Goal: Information Seeking & Learning: Learn about a topic

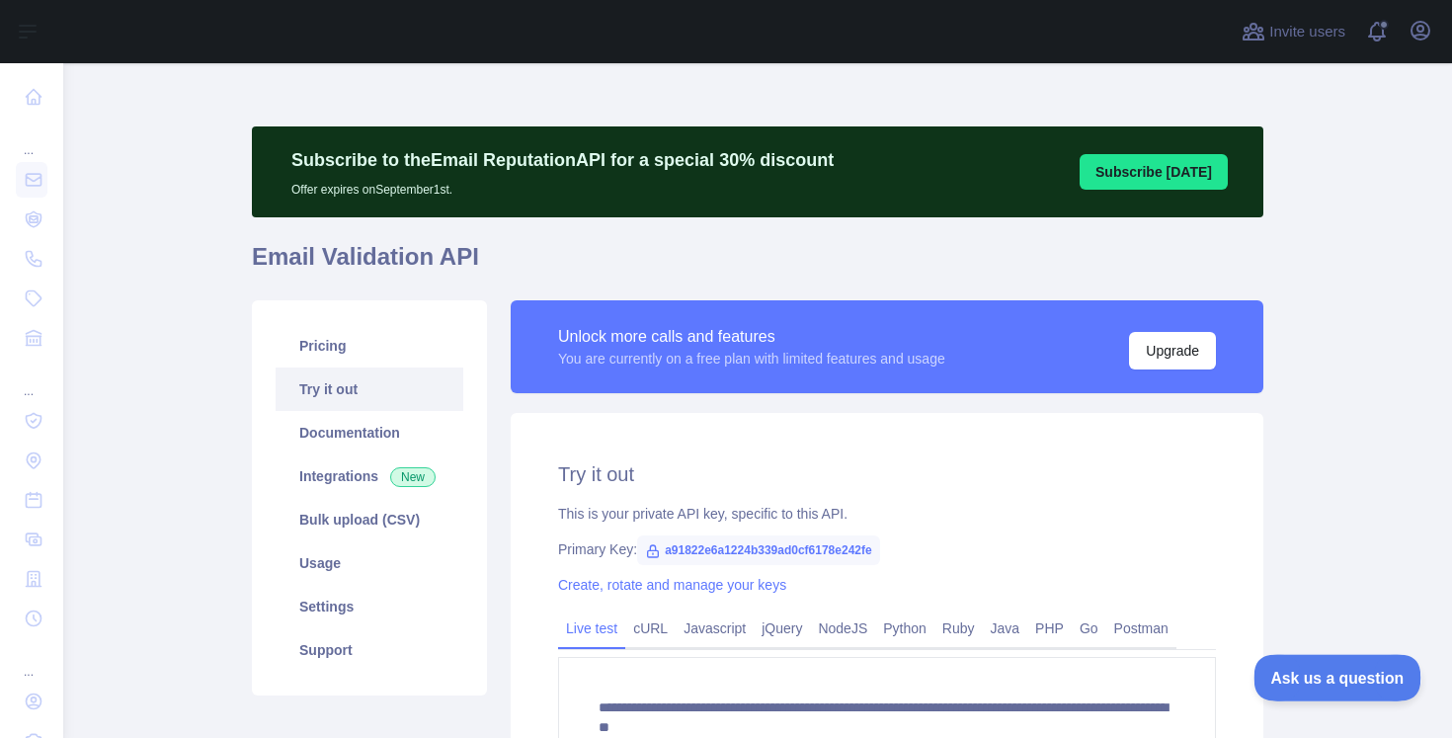
click at [1304, 676] on span "Ask us a question" at bounding box center [1328, 675] width 148 height 14
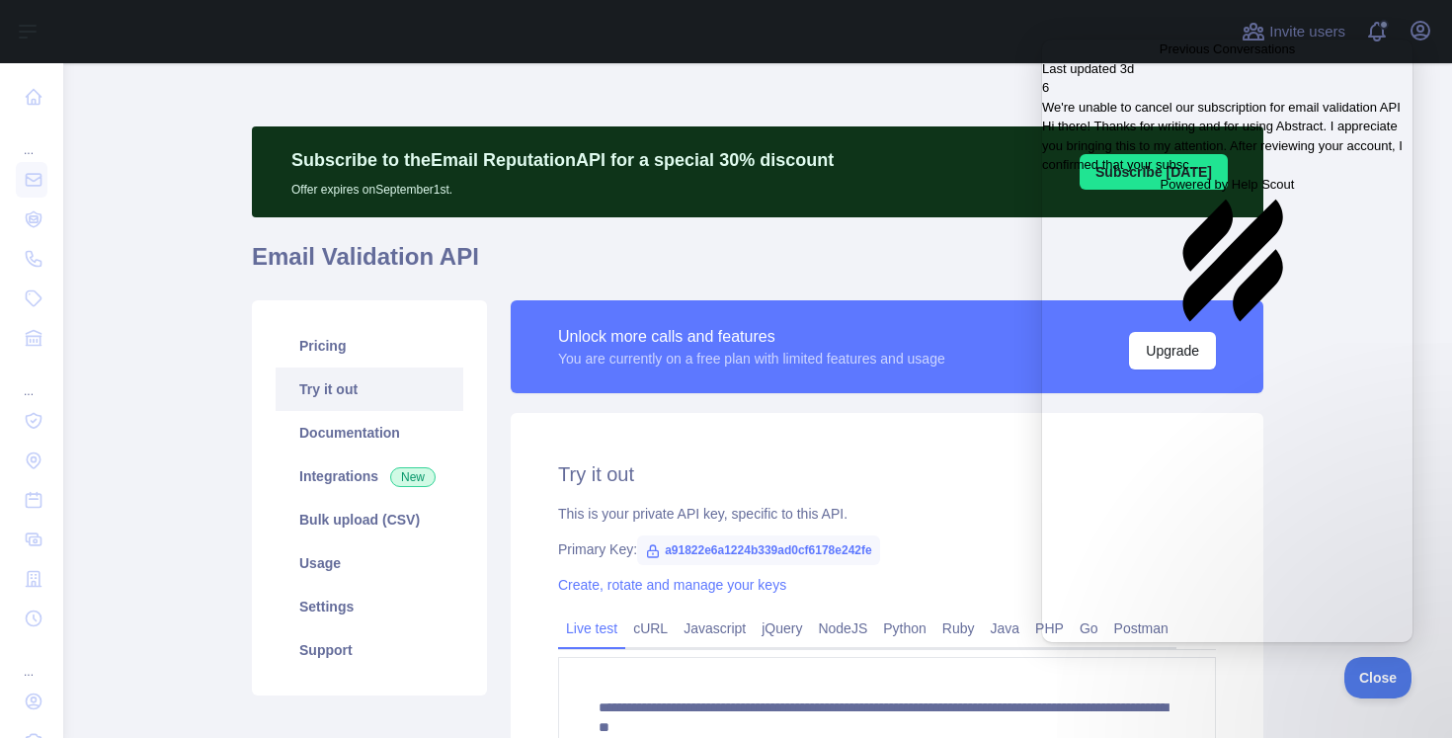
click at [1232, 172] on span "Hi there! Thanks for writing and for using Abstract. I appreciate you bringing …" at bounding box center [1222, 145] width 361 height 53
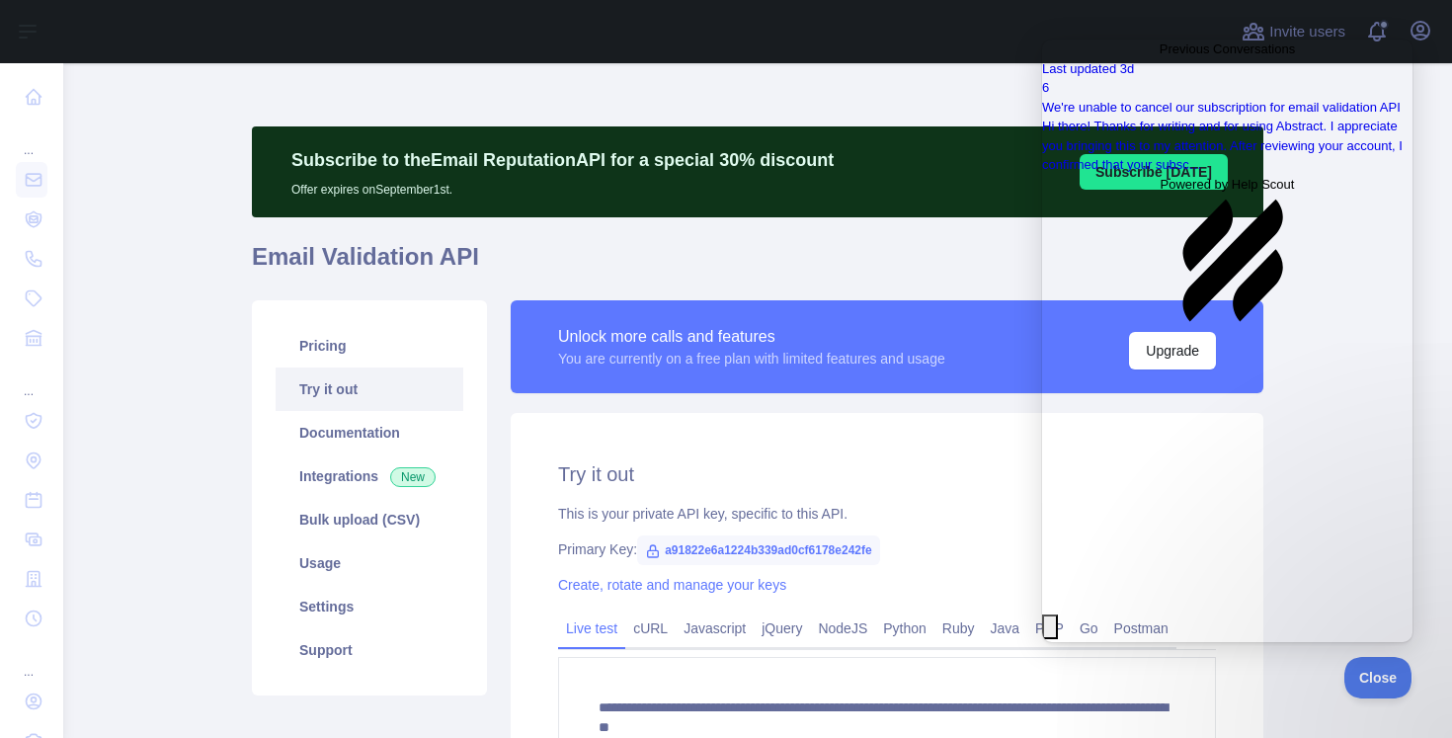
scroll to position [1036, 0]
click at [185, 391] on main "**********" at bounding box center [757, 400] width 1389 height 675
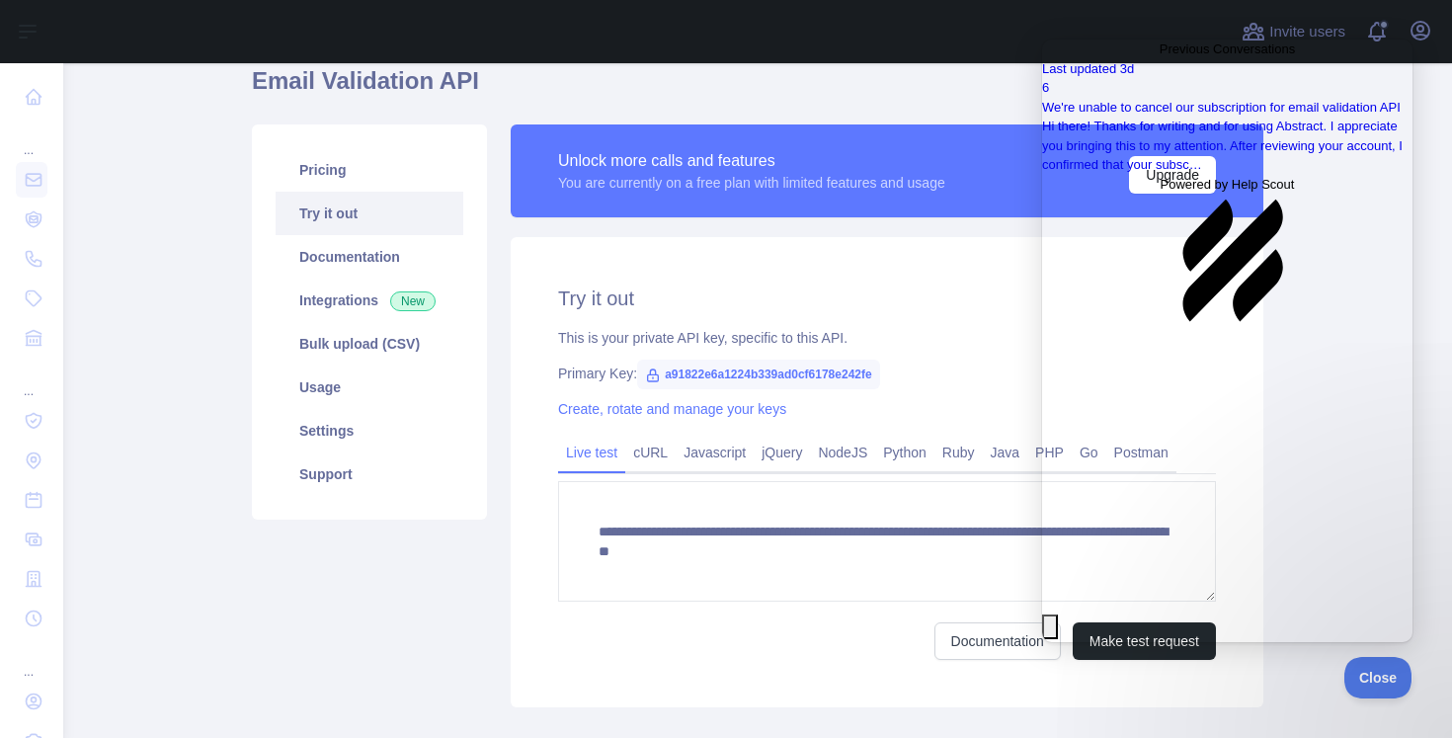
scroll to position [157, 0]
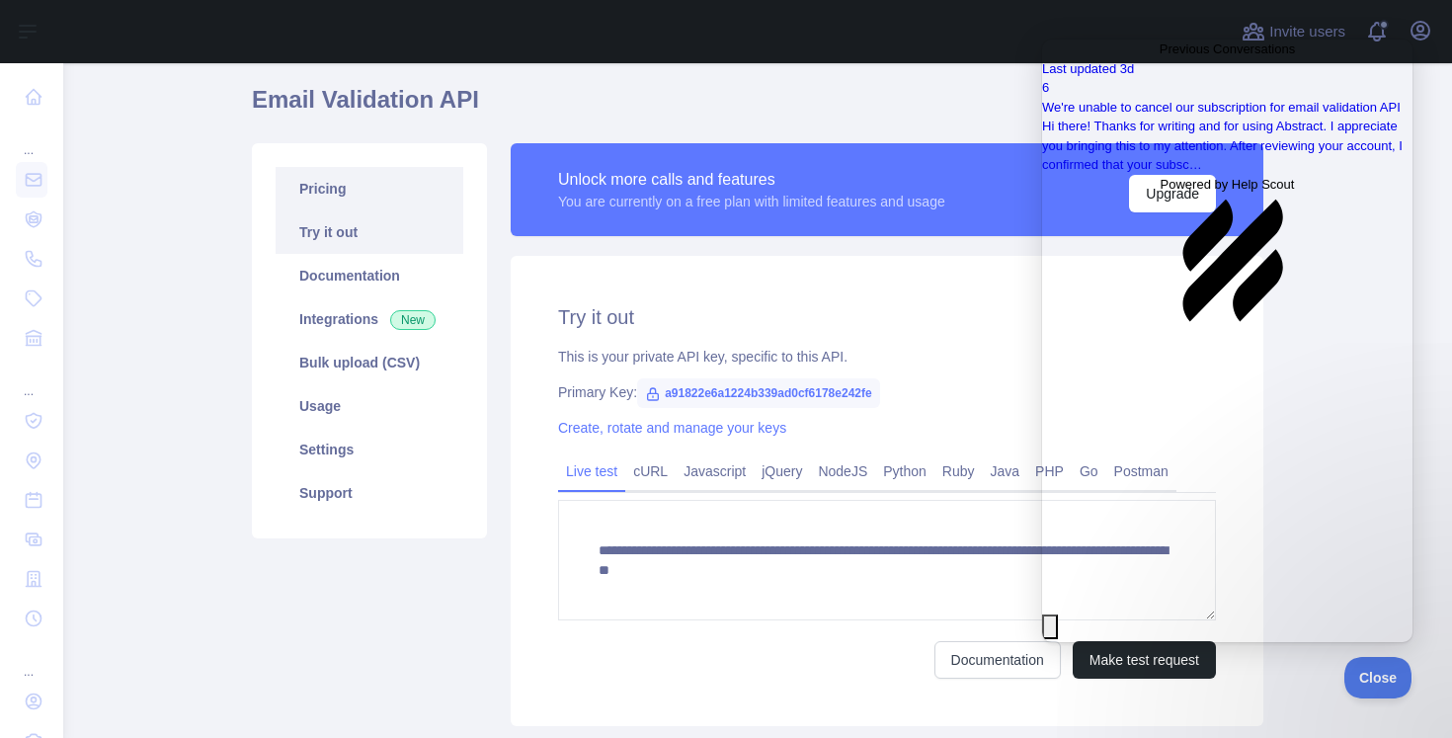
click at [442, 178] on link "Pricing" at bounding box center [370, 188] width 188 height 43
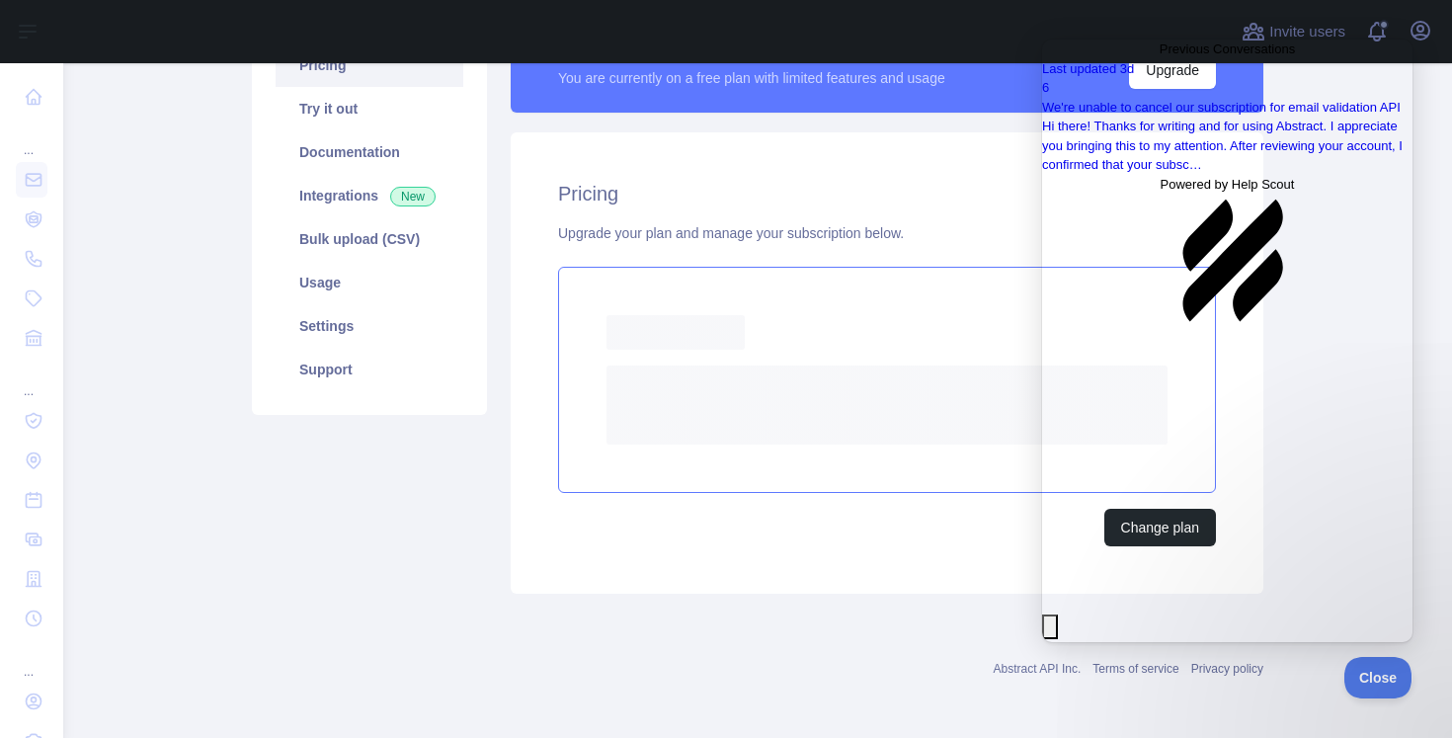
scroll to position [282, 0]
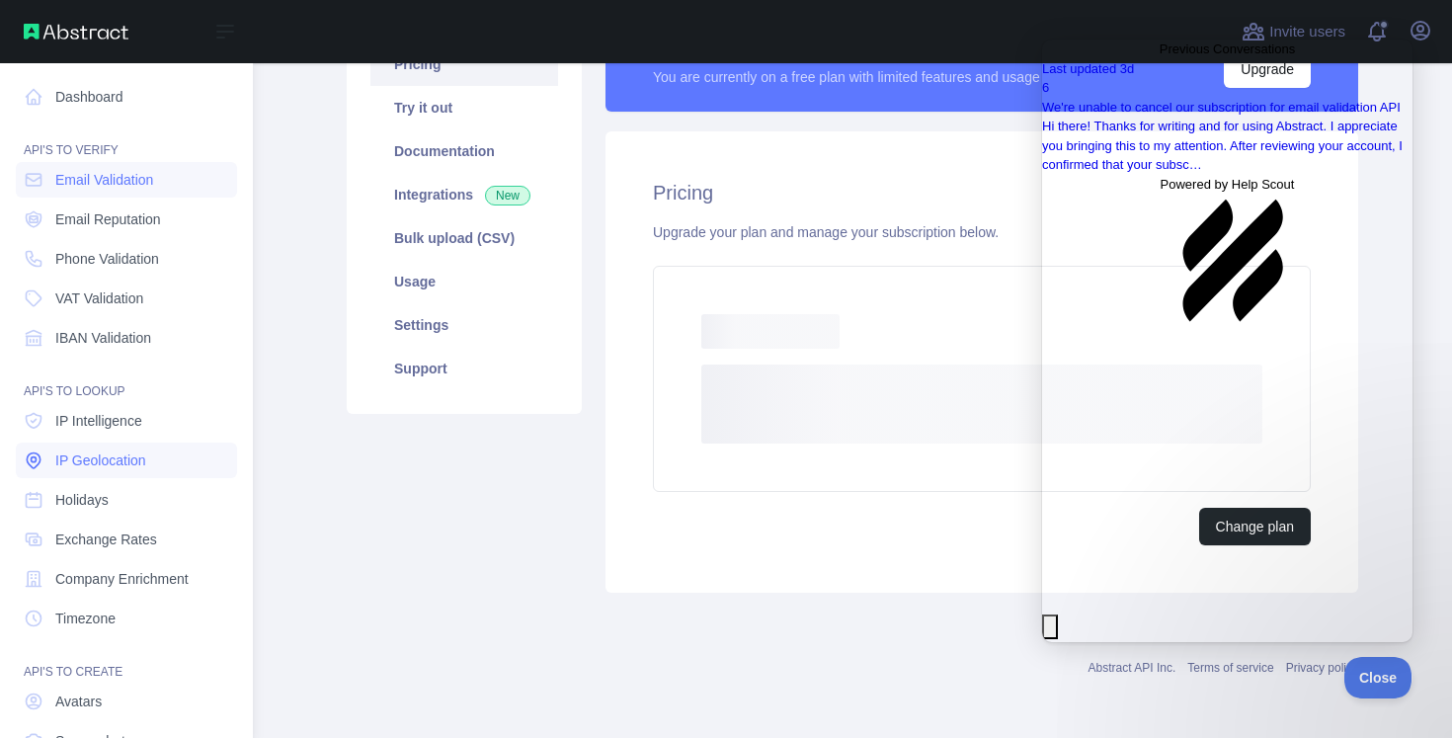
click at [53, 468] on link "IP Geolocation" at bounding box center [126, 461] width 221 height 36
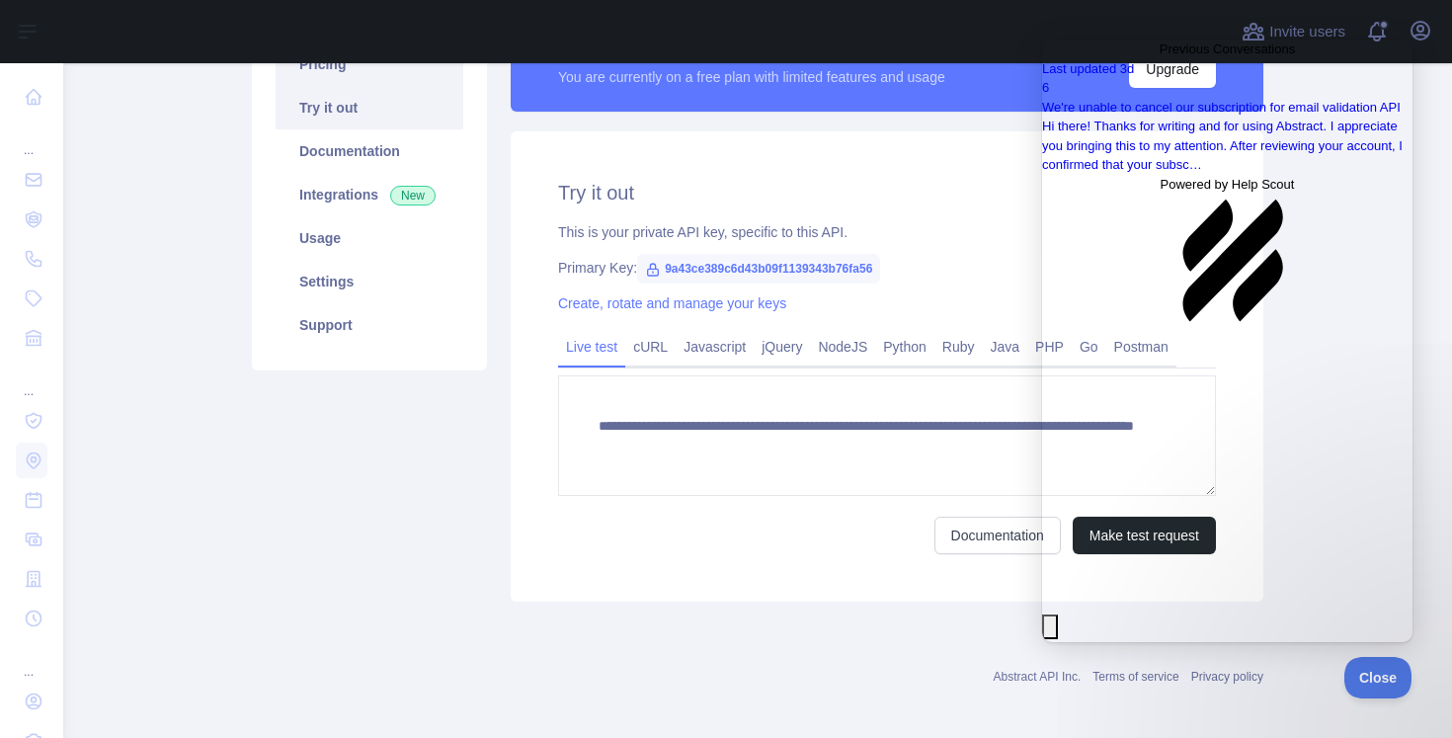
click at [357, 80] on link "Pricing" at bounding box center [370, 63] width 188 height 43
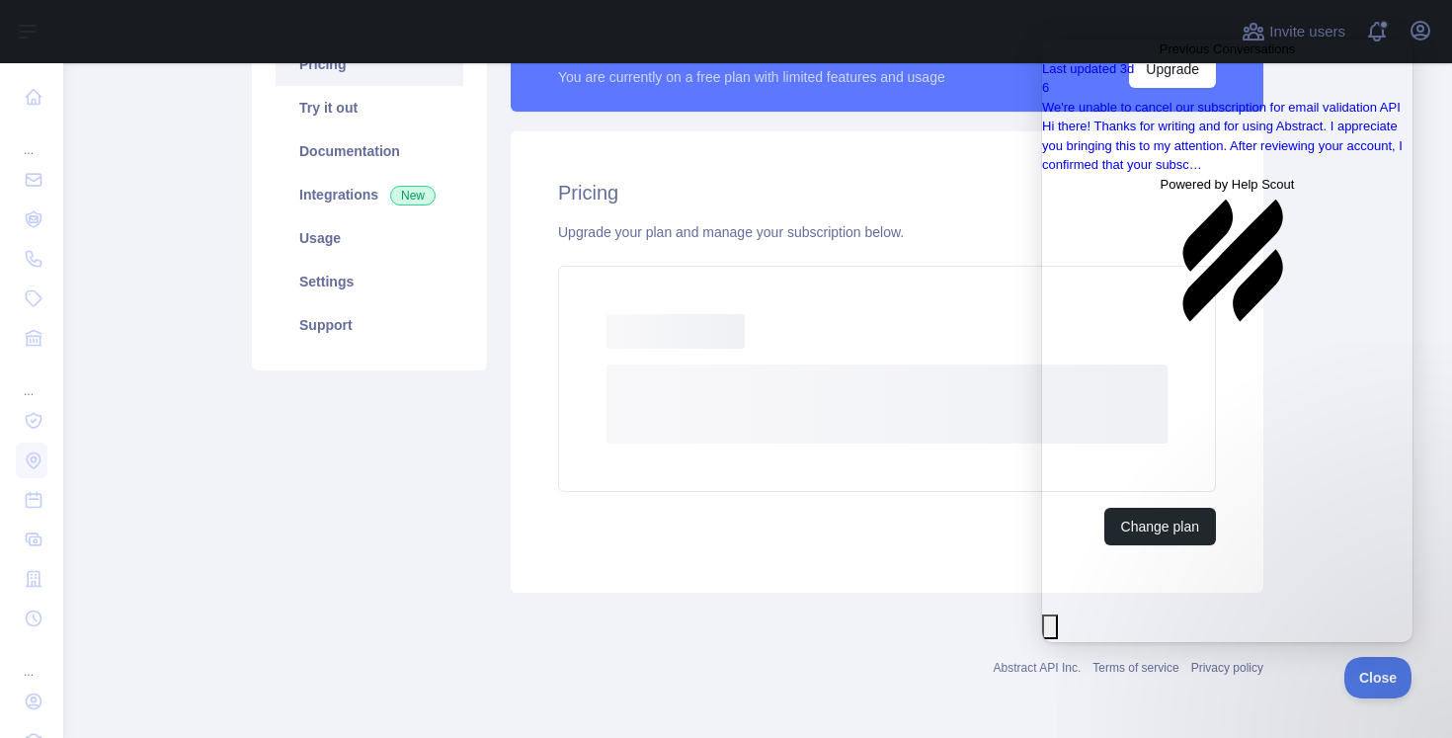
click at [357, 80] on link "Pricing" at bounding box center [370, 63] width 188 height 43
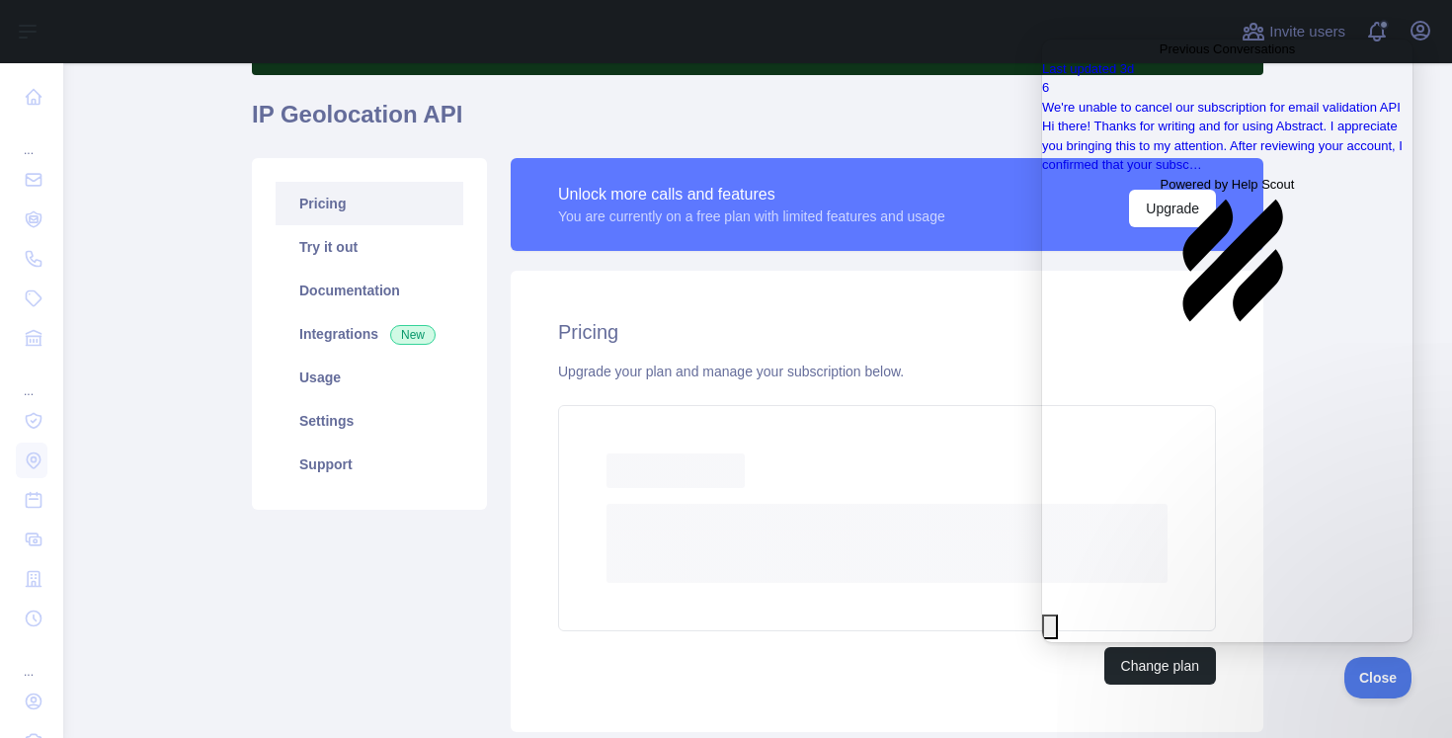
scroll to position [138, 0]
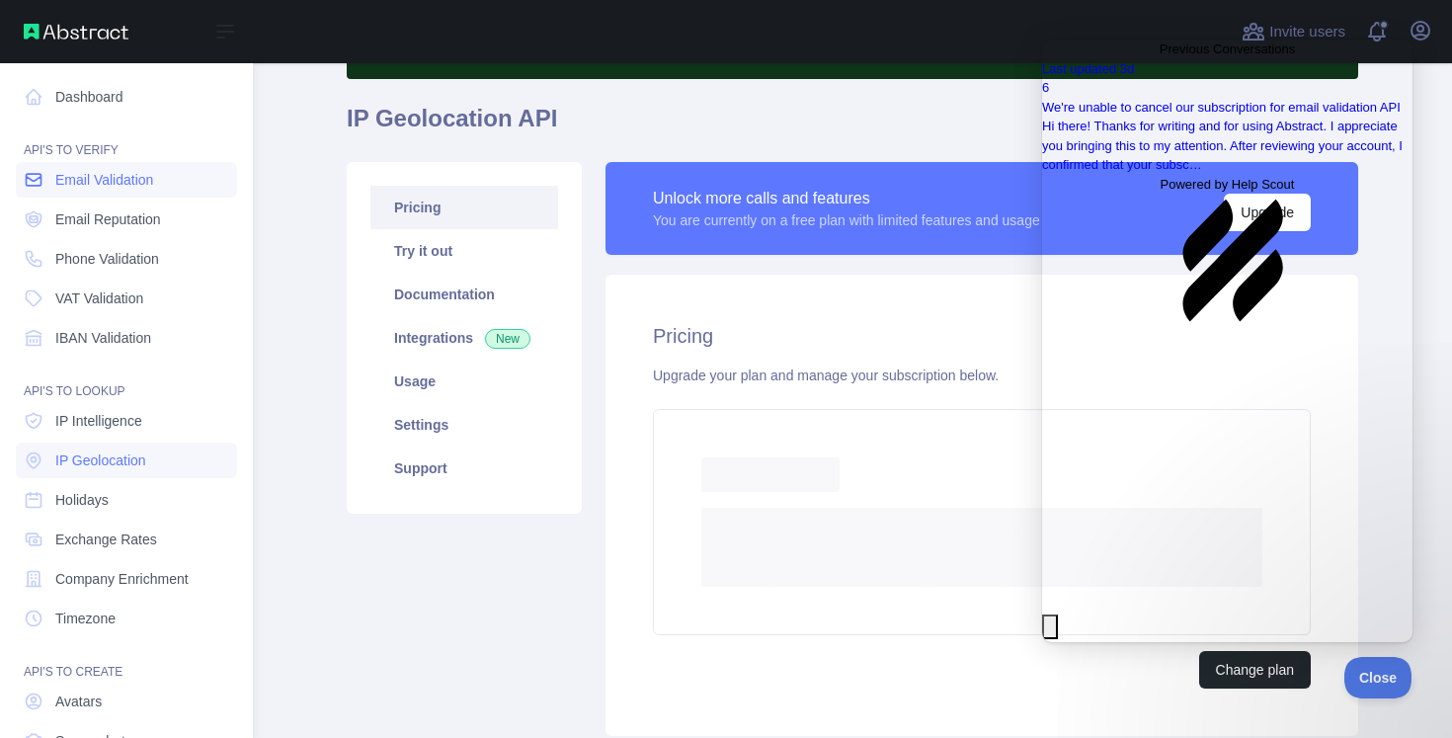
click at [128, 183] on span "Email Validation" at bounding box center [104, 180] width 98 height 20
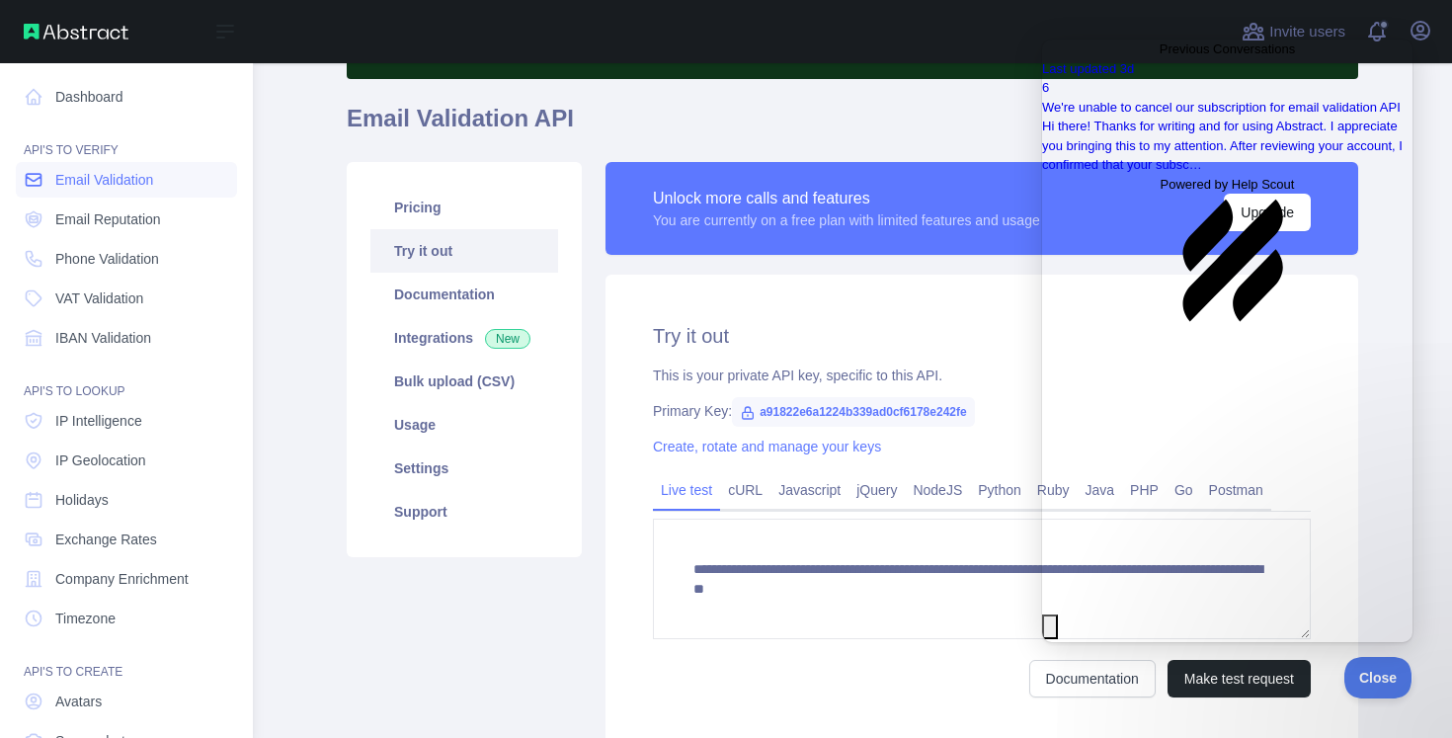
click at [128, 183] on span "Email Validation" at bounding box center [104, 180] width 98 height 20
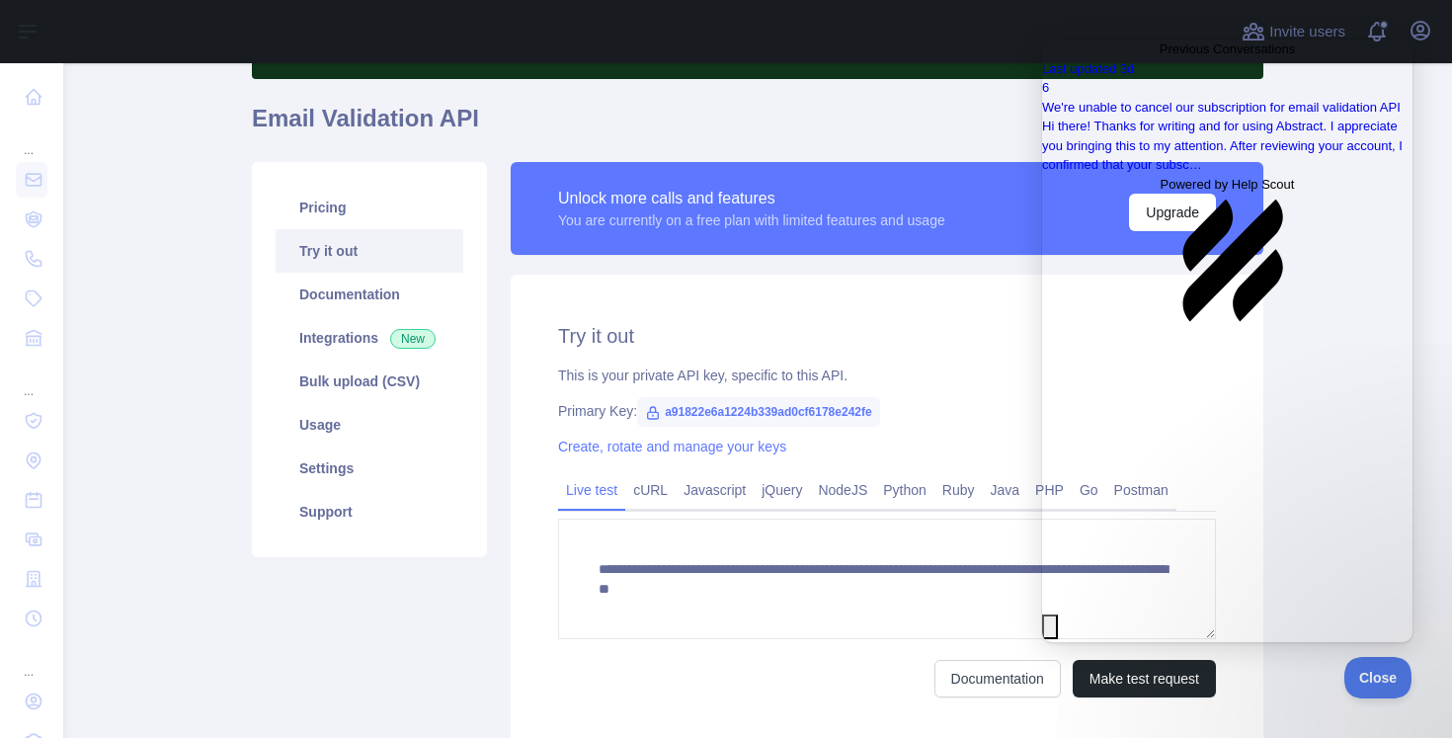
type textarea "**********"
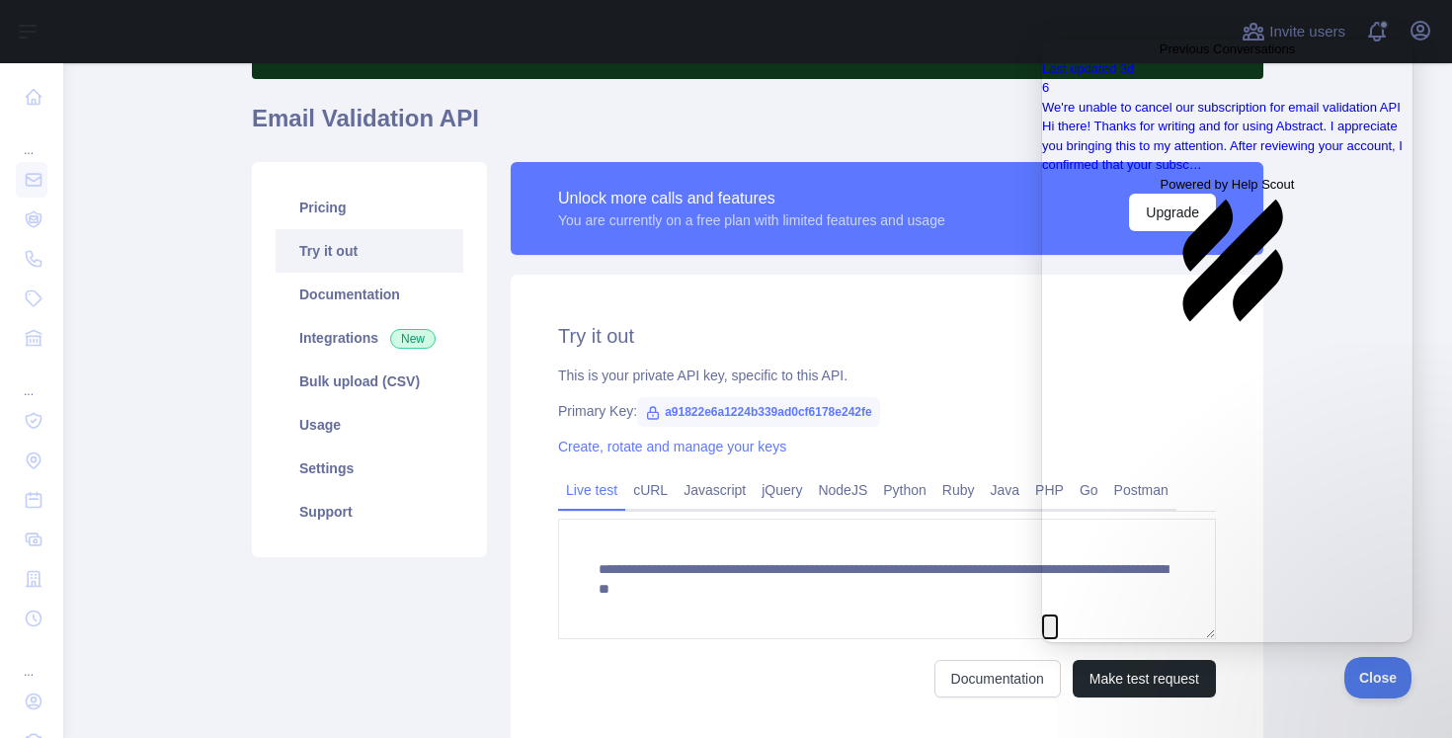
click at [1058, 614] on button "Close" at bounding box center [1050, 627] width 16 height 26
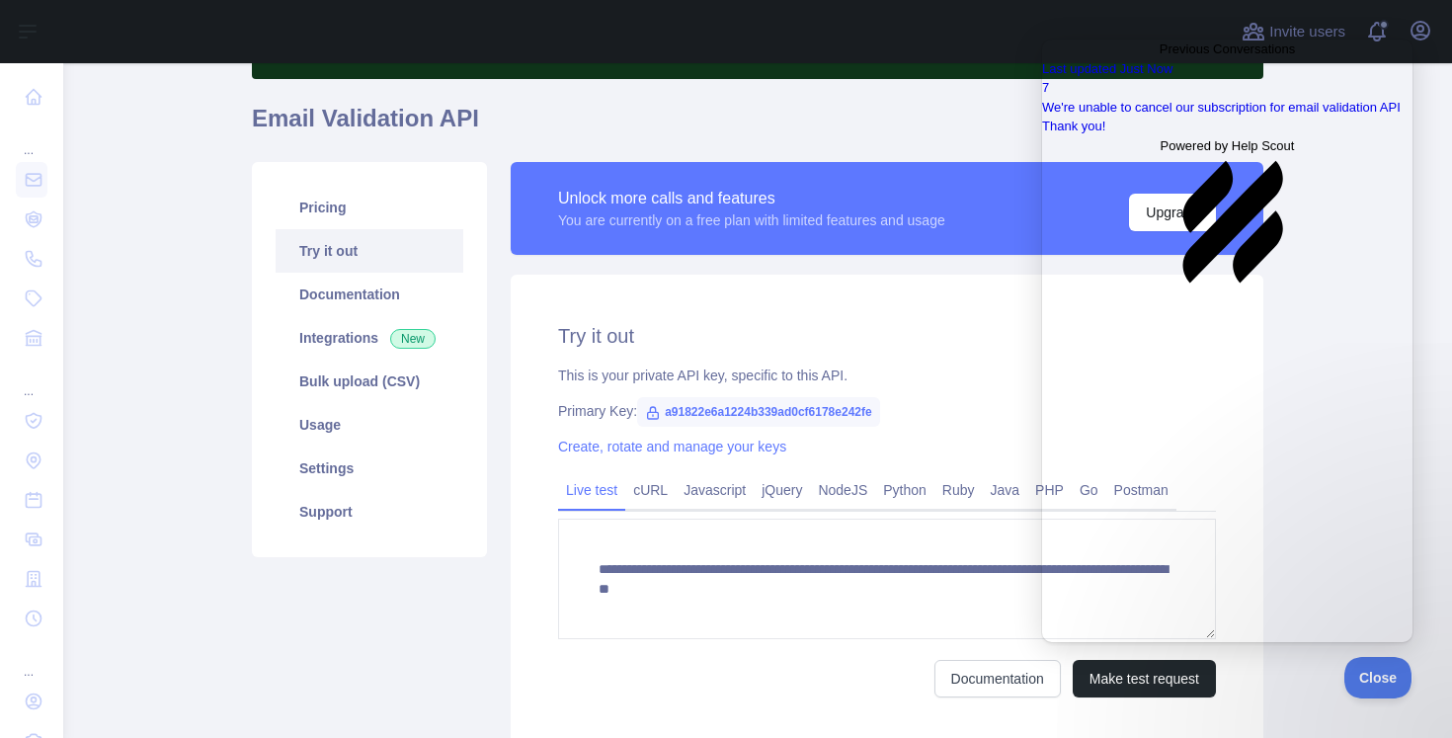
click at [1160, 52] on span "Go back" at bounding box center [1160, 48] width 0 height 15
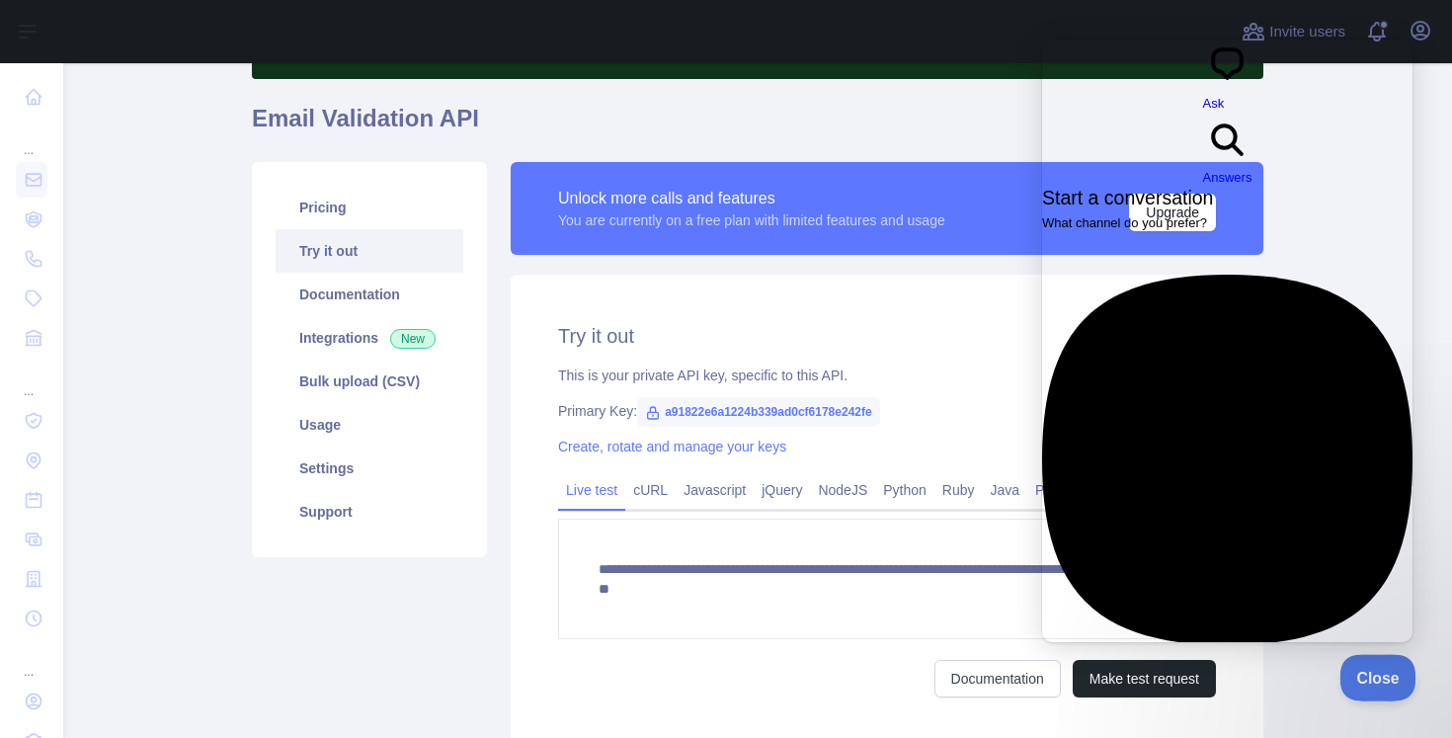
click at [1343, 681] on span "Close" at bounding box center [1373, 675] width 67 height 14
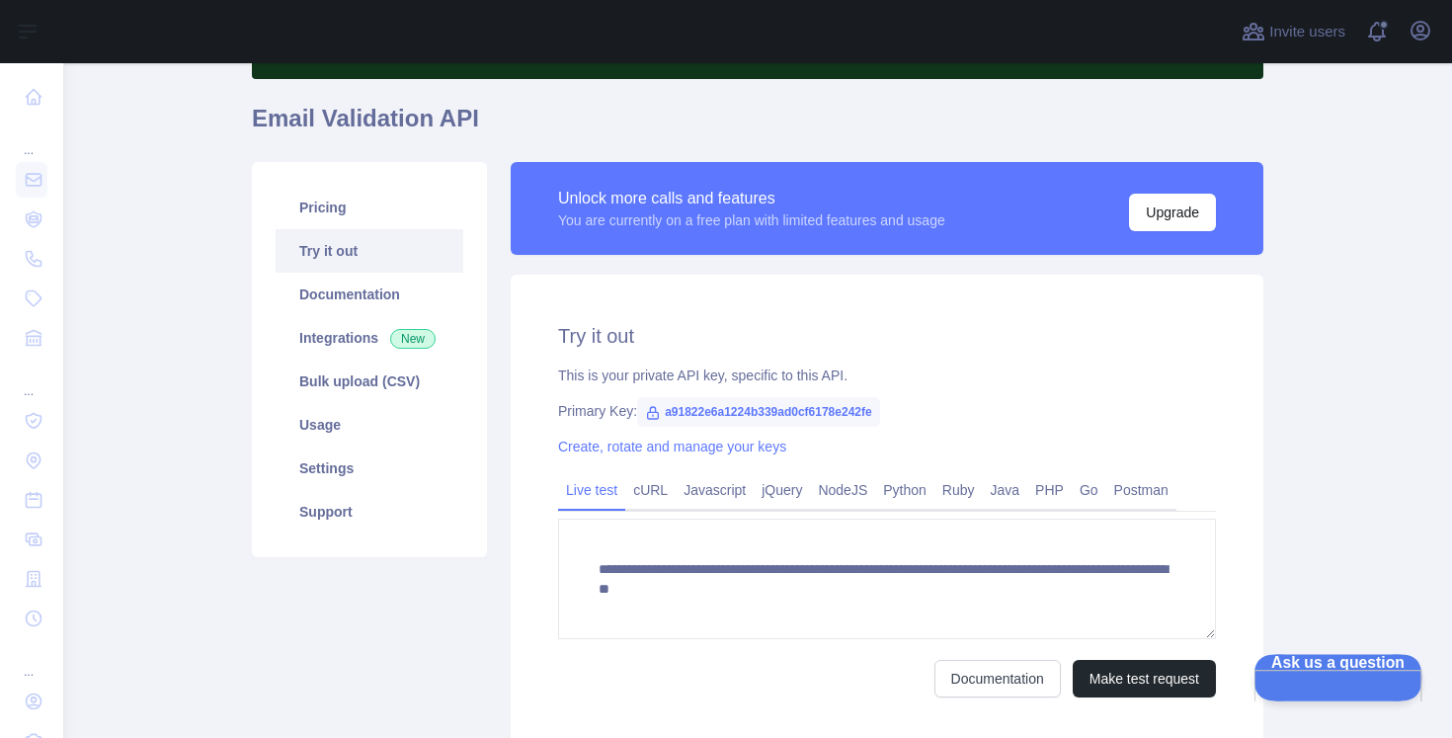
click at [409, 185] on div "Pricing Try it out Documentation Integrations New Bulk upload (CSV) Usage Setti…" at bounding box center [369, 359] width 235 height 395
click at [409, 200] on link "Pricing" at bounding box center [370, 207] width 188 height 43
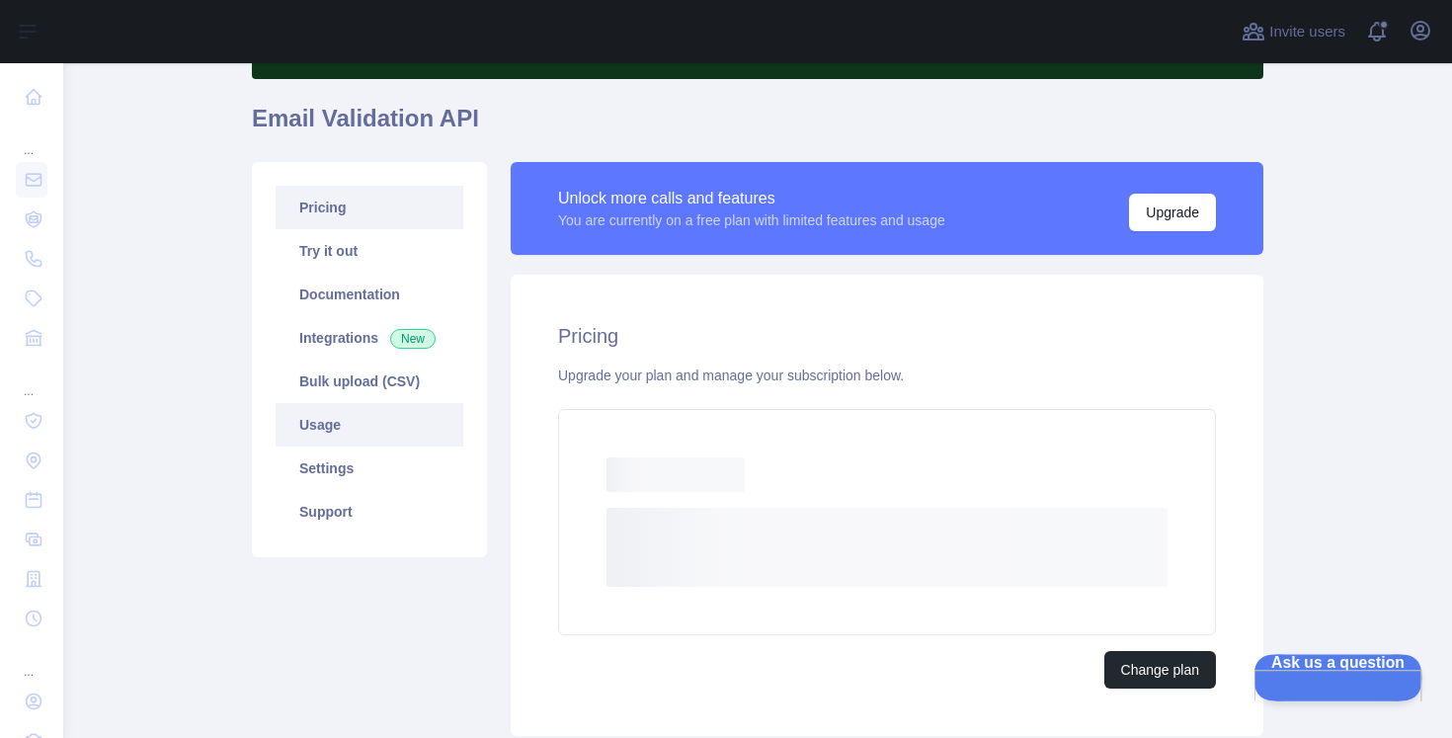
click at [446, 424] on link "Usage" at bounding box center [370, 424] width 188 height 43
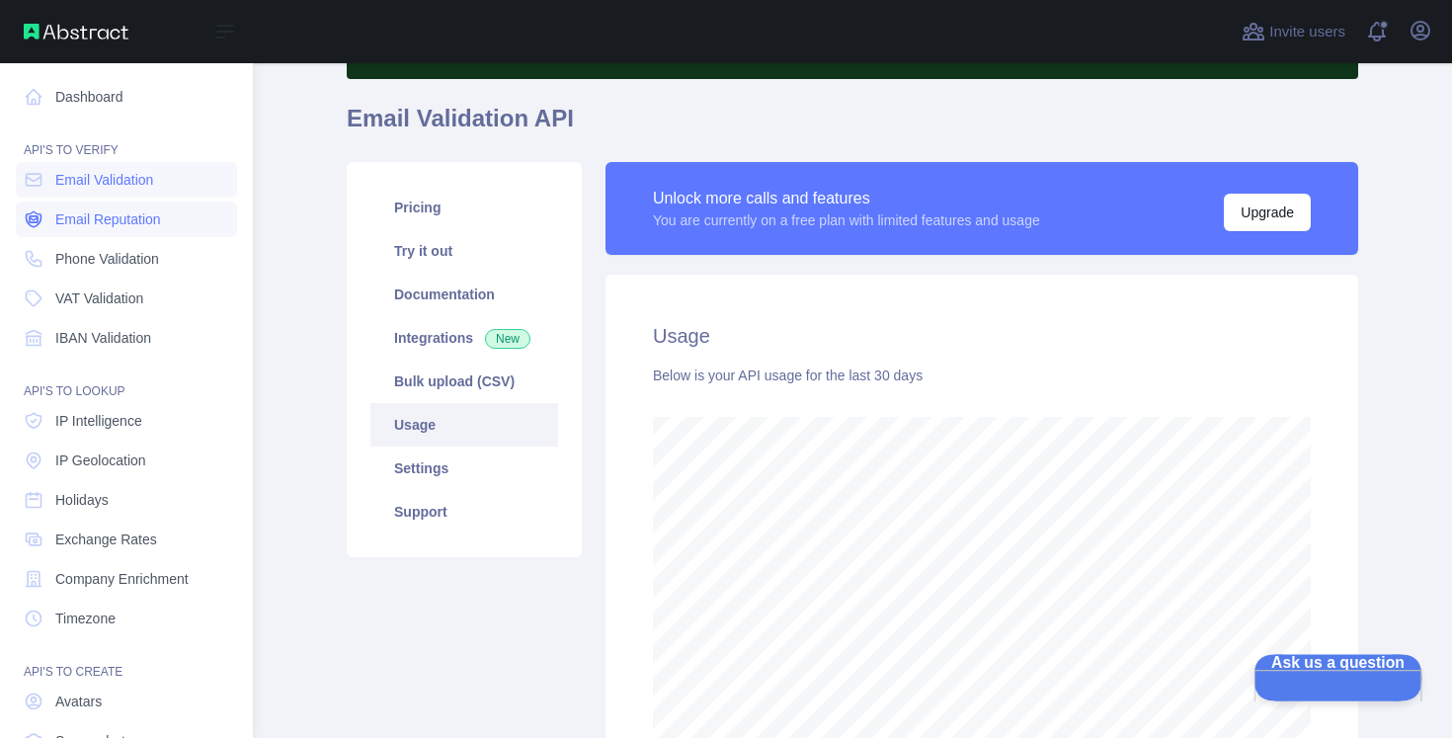
scroll to position [987220, 986695]
click at [114, 448] on link "IP Geolocation" at bounding box center [126, 461] width 221 height 36
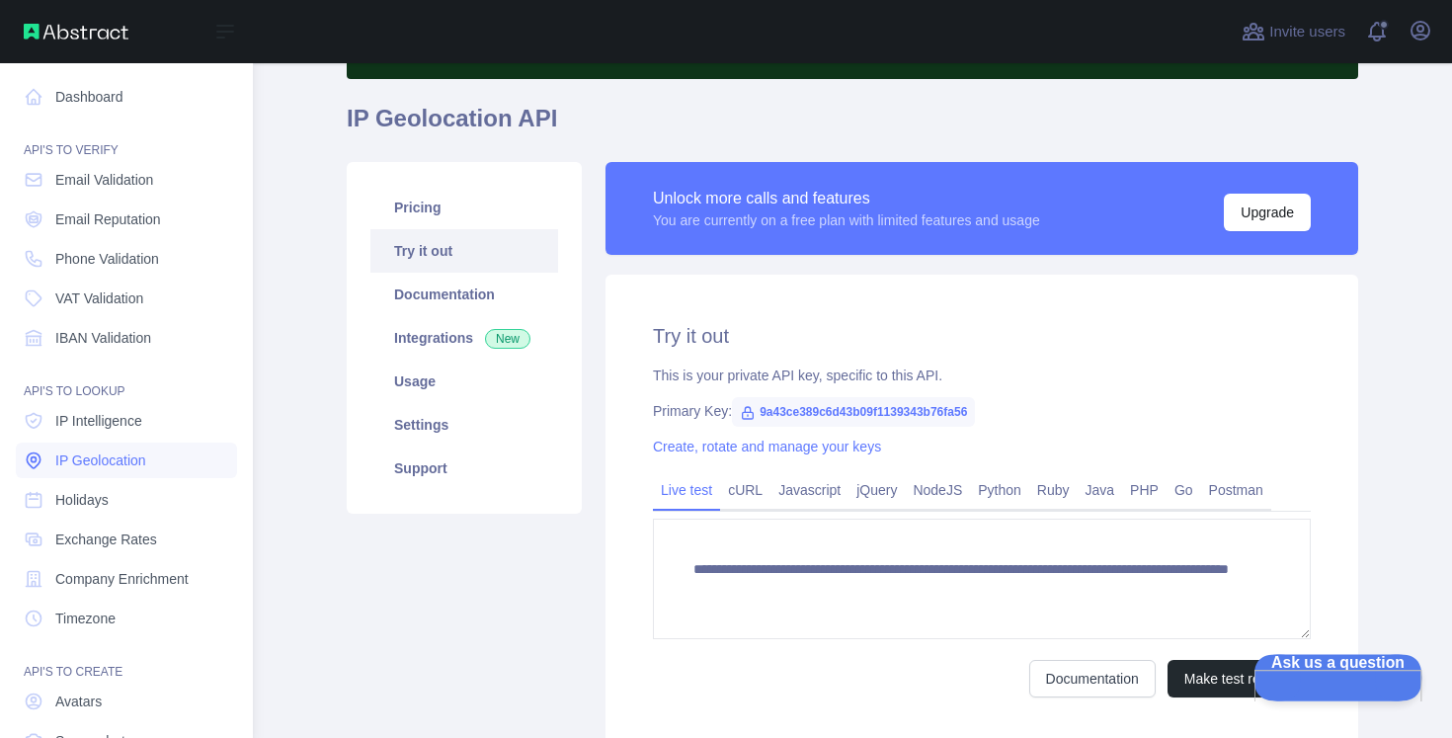
click at [114, 448] on link "IP Geolocation" at bounding box center [126, 461] width 221 height 36
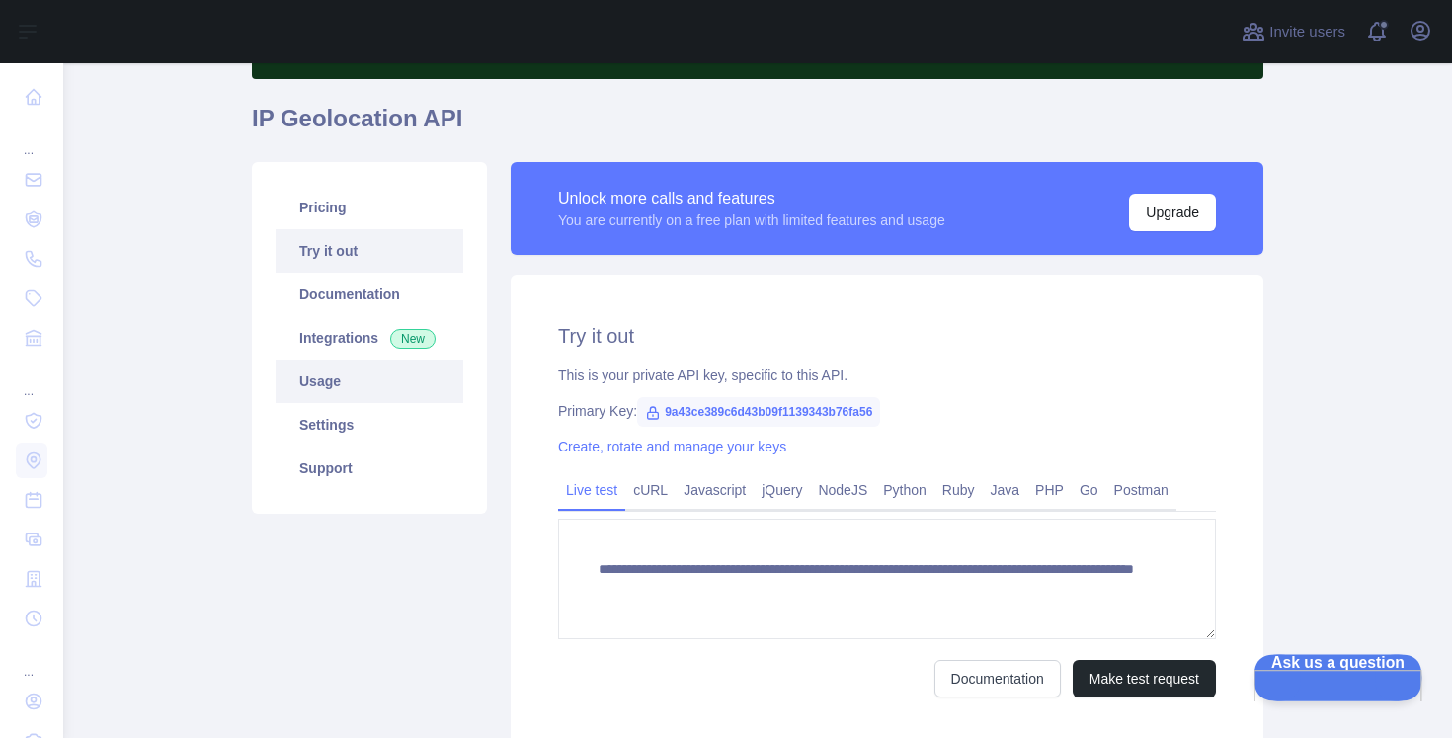
click at [401, 385] on link "Usage" at bounding box center [370, 381] width 188 height 43
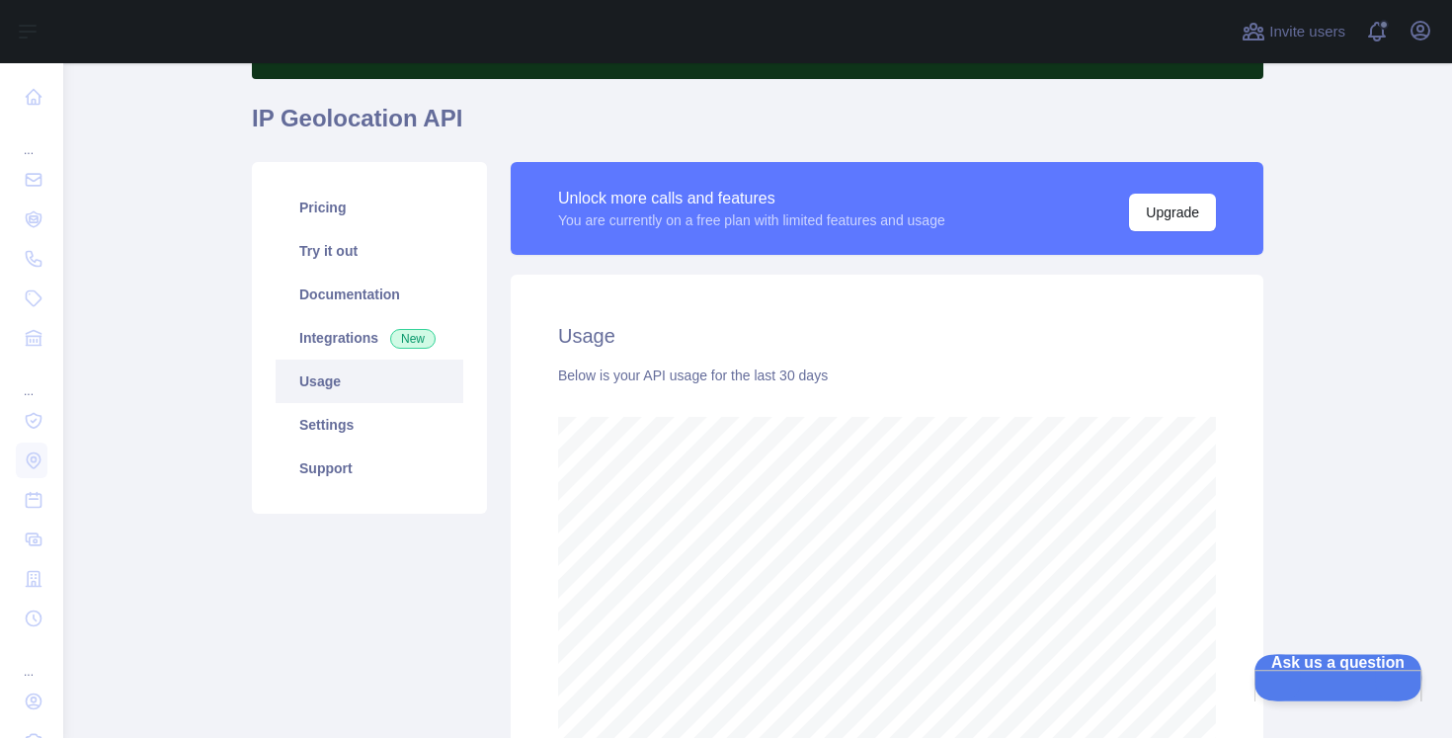
scroll to position [675, 1389]
